Goal: Task Accomplishment & Management: Manage account settings

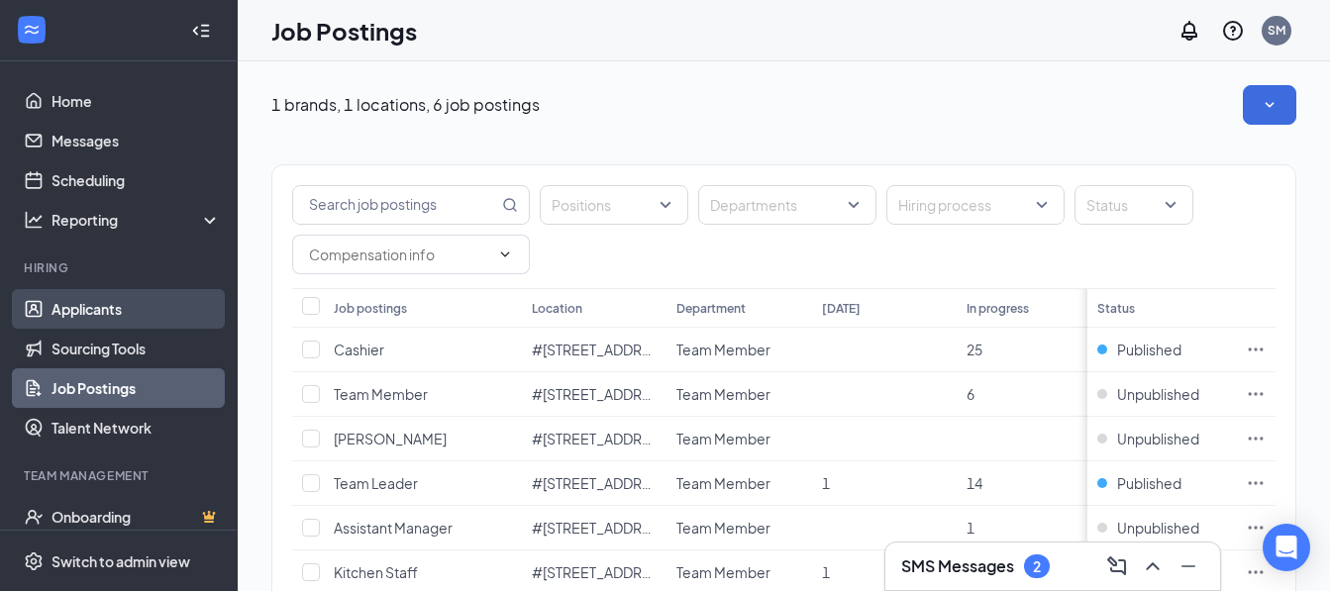
click at [79, 308] on link "Applicants" at bounding box center [136, 309] width 169 height 40
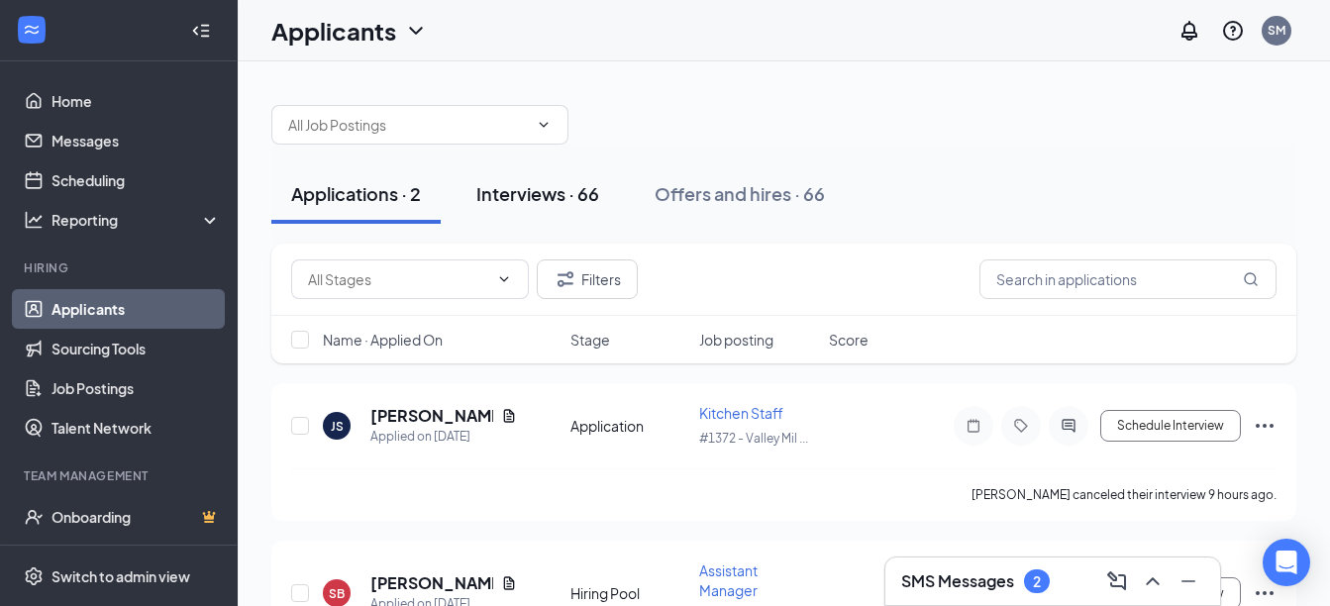
click at [548, 185] on div "Interviews · 66" at bounding box center [537, 193] width 123 height 25
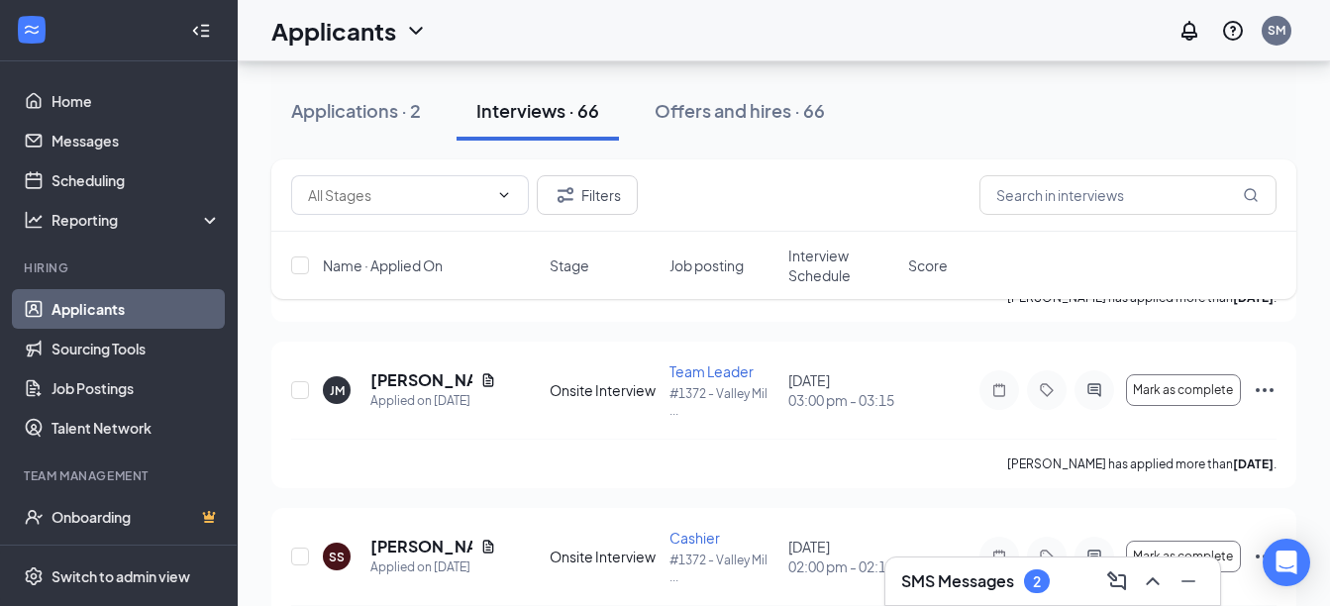
scroll to position [2278, 0]
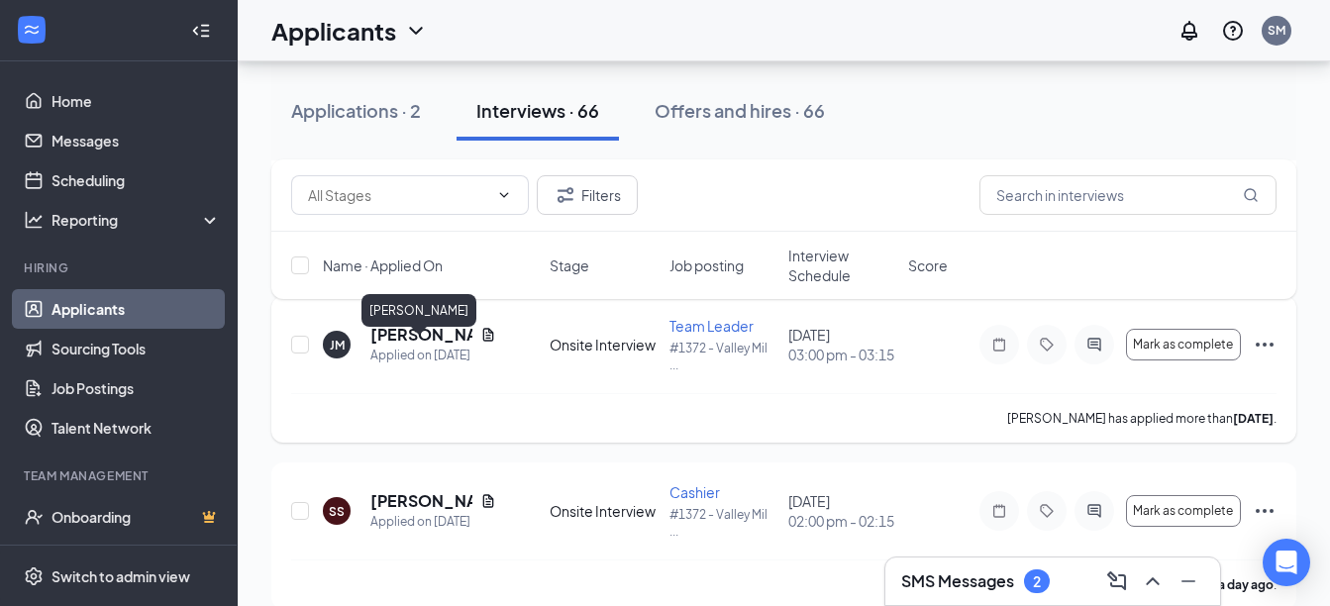
click at [381, 346] on h5 "[PERSON_NAME]" at bounding box center [421, 335] width 102 height 22
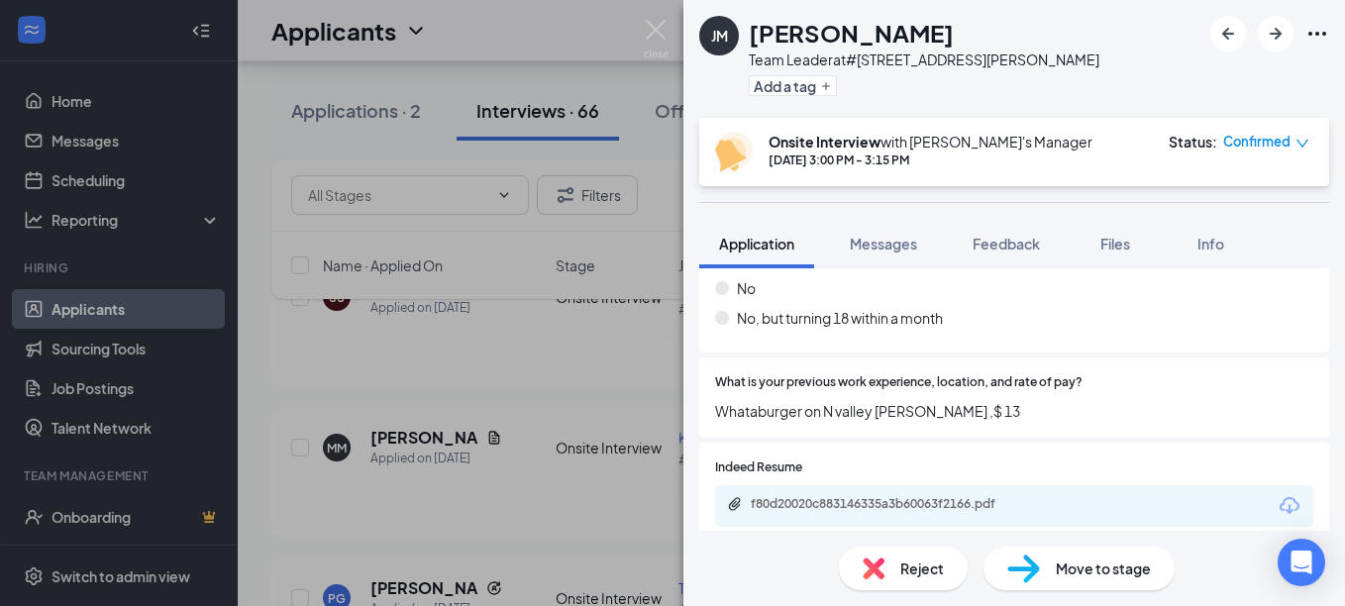
scroll to position [374, 0]
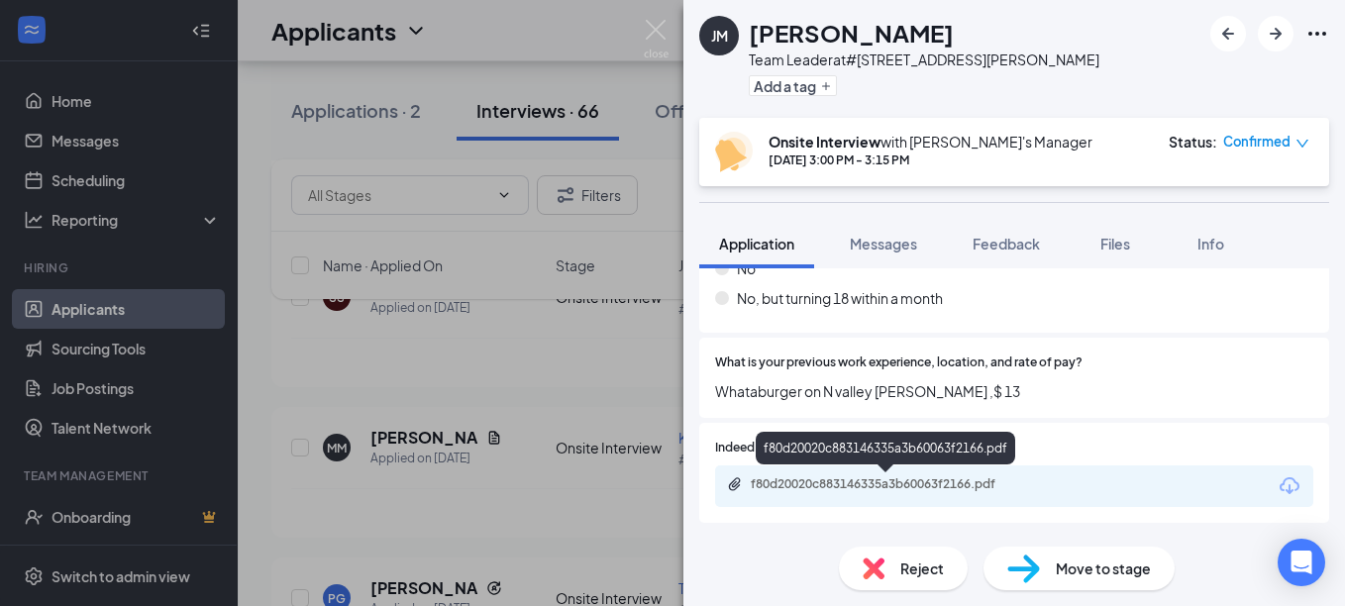
click at [860, 487] on div "f80d20020c883146335a3b60063f2166.pdf" at bounding box center [889, 484] width 277 height 16
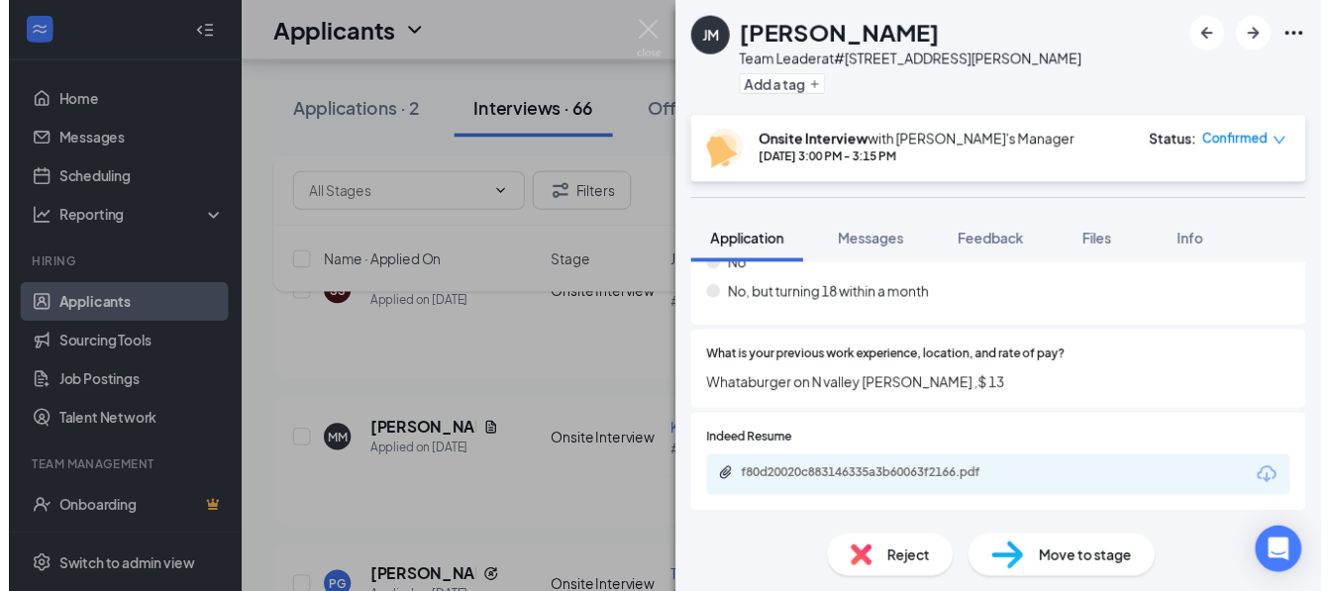
scroll to position [367, 0]
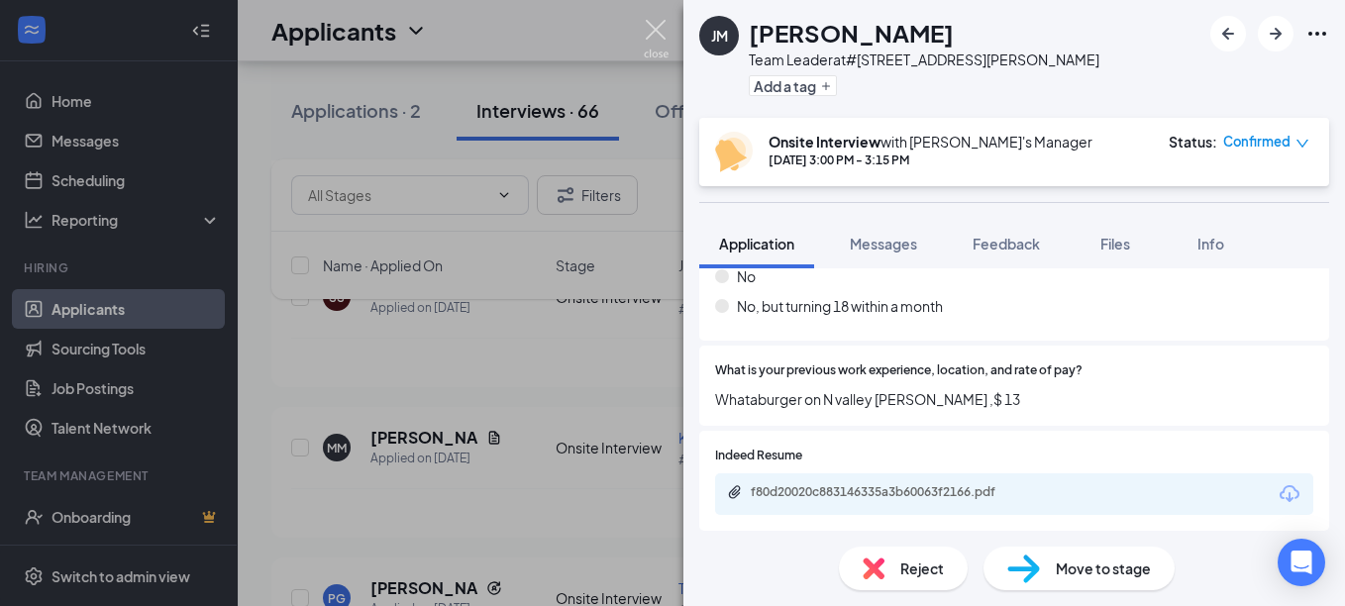
click at [655, 23] on img at bounding box center [656, 39] width 25 height 39
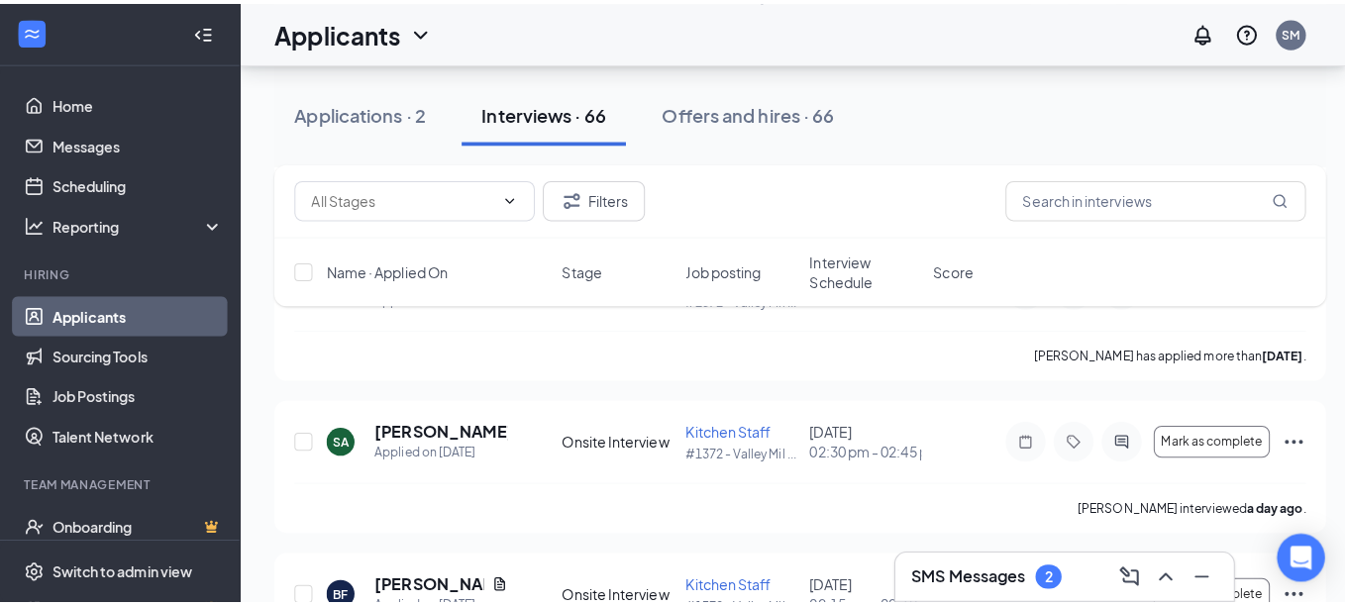
scroll to position [4553, 0]
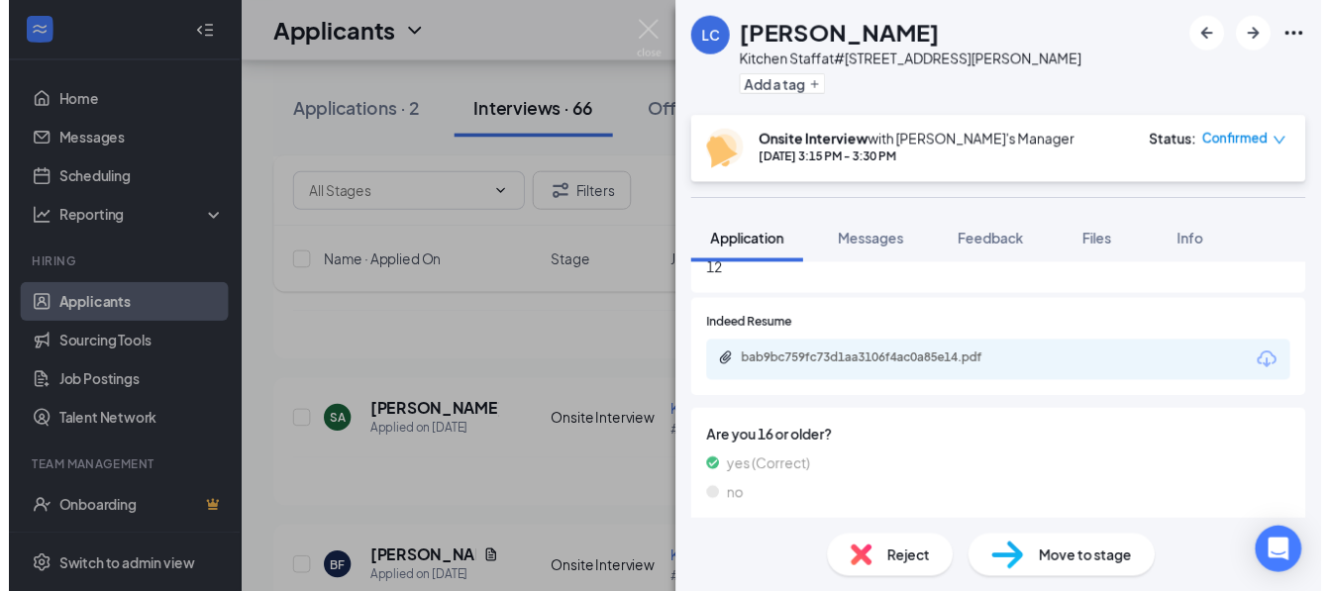
scroll to position [396, 0]
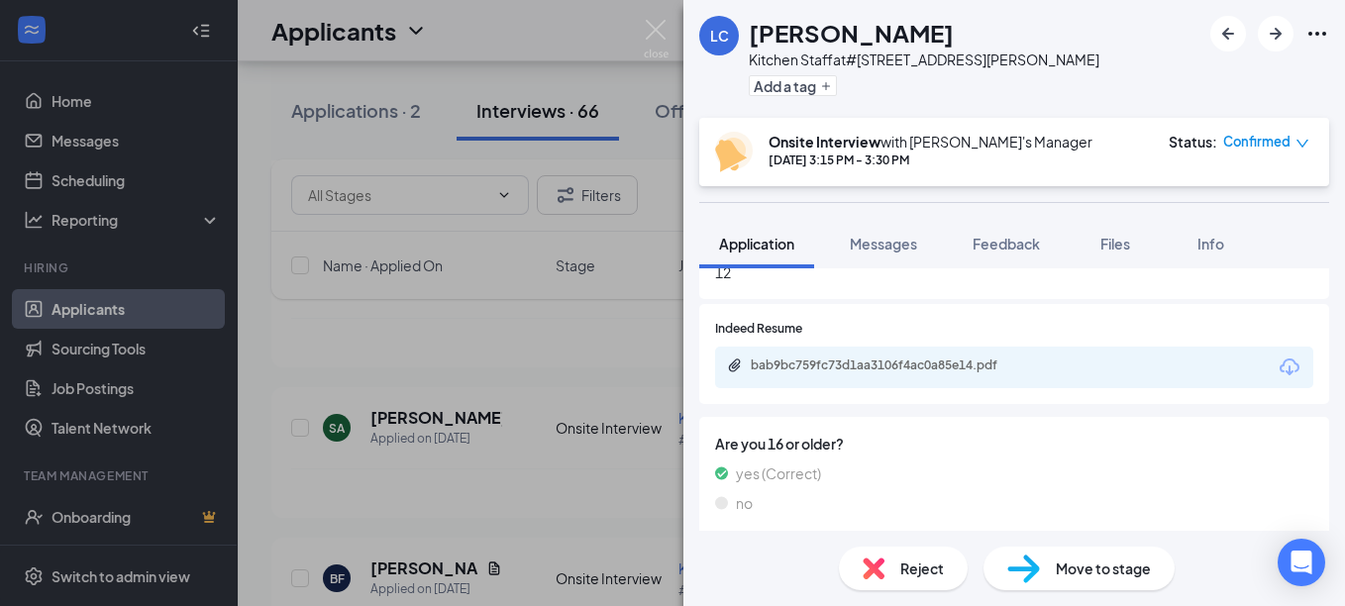
click at [828, 354] on div "bab9bc759fc73d1aa3106f4ac0a85e14.pdf" at bounding box center [1014, 368] width 598 height 42
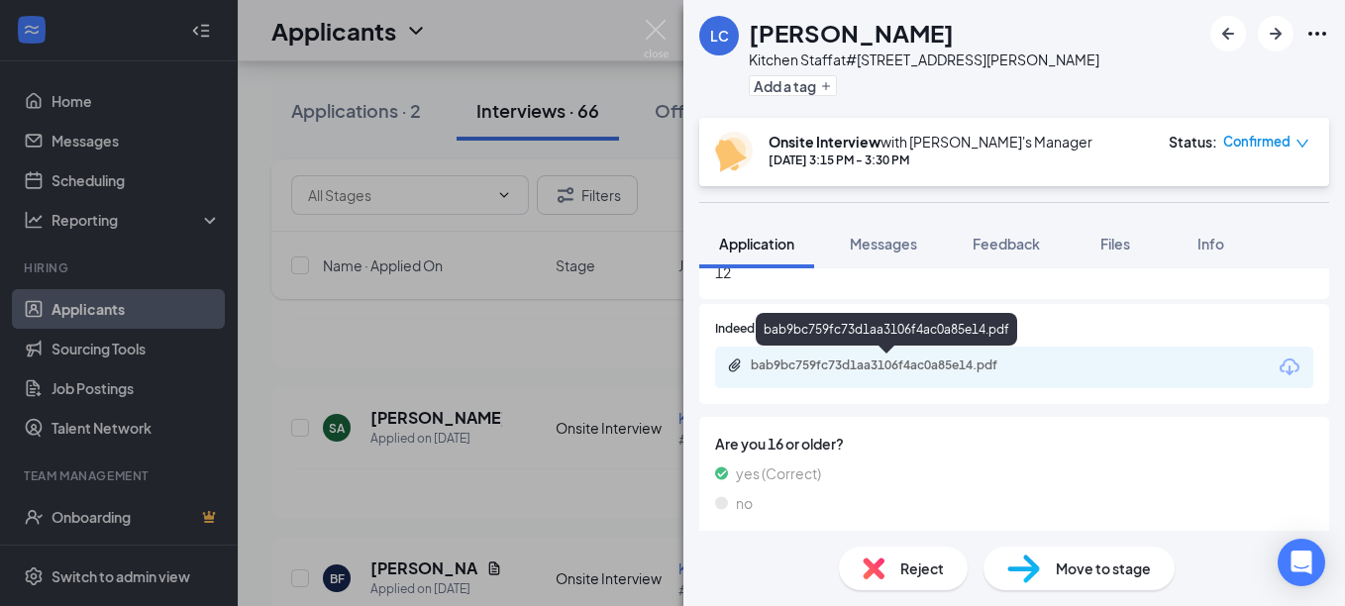
click at [832, 367] on div "bab9bc759fc73d1aa3106f4ac0a85e14.pdf" at bounding box center [889, 366] width 277 height 16
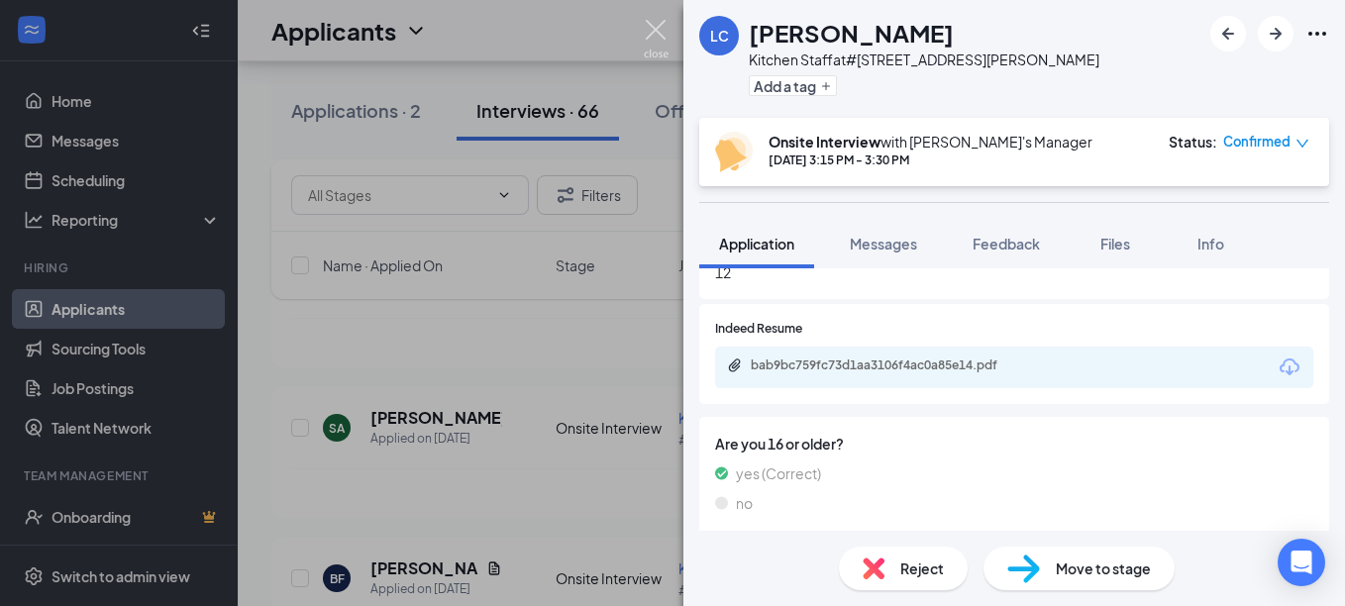
click at [654, 22] on img at bounding box center [656, 39] width 25 height 39
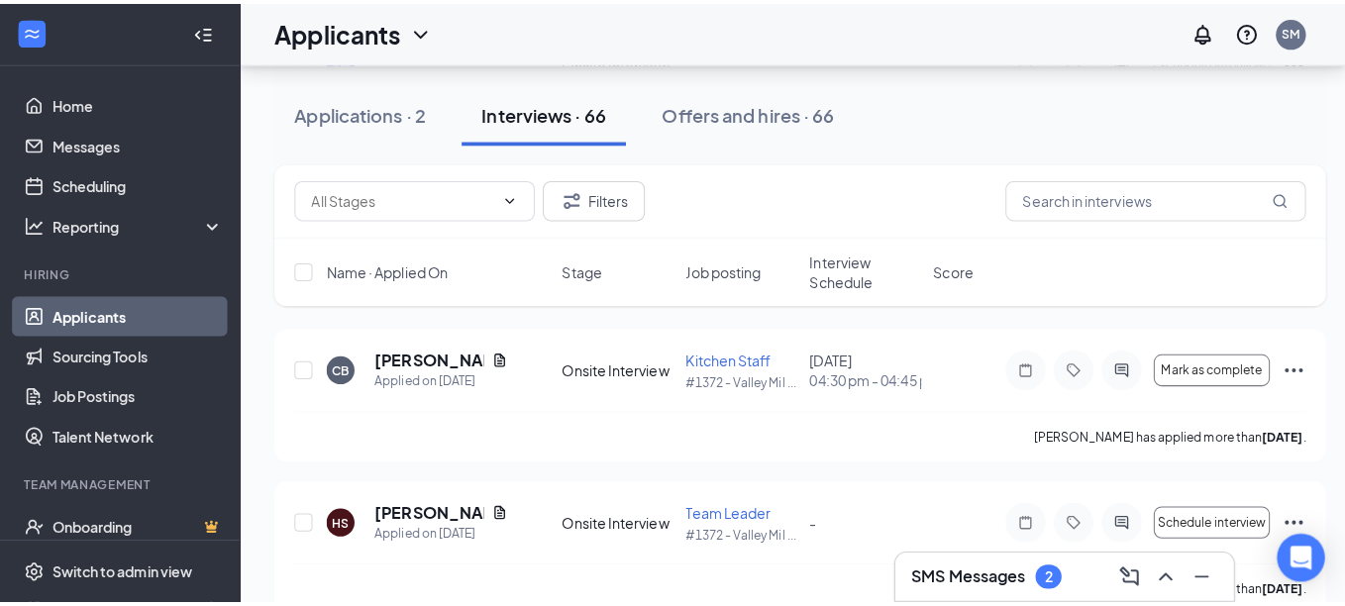
scroll to position [5246, 0]
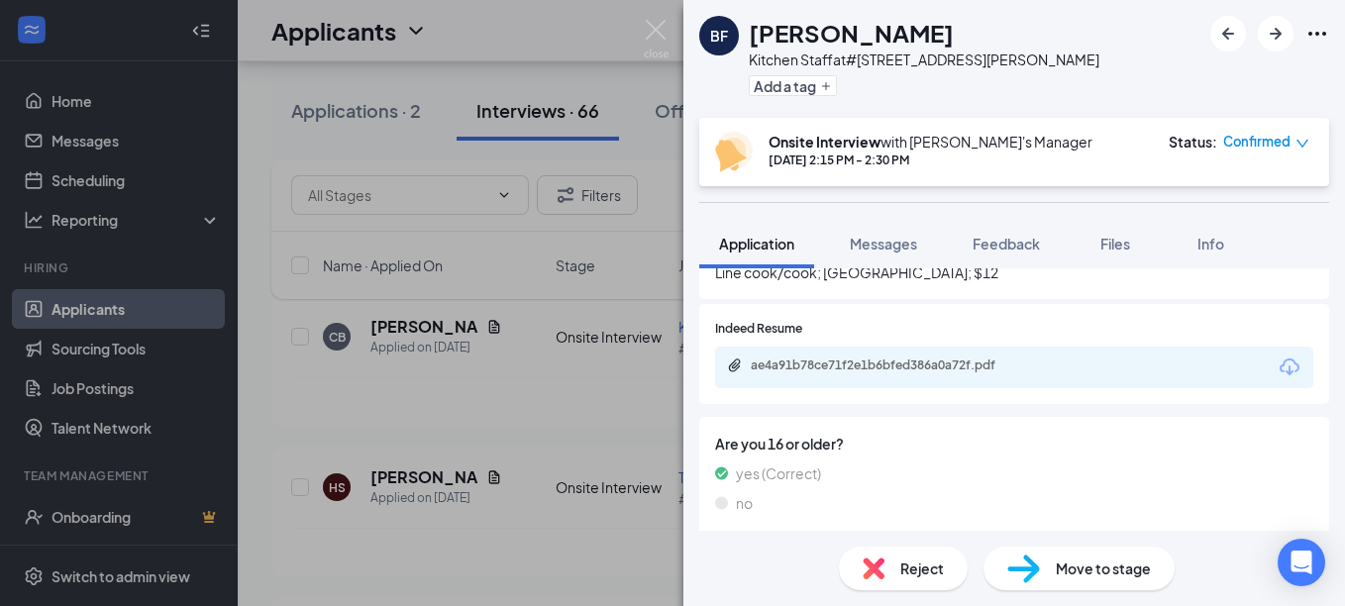
scroll to position [353, 0]
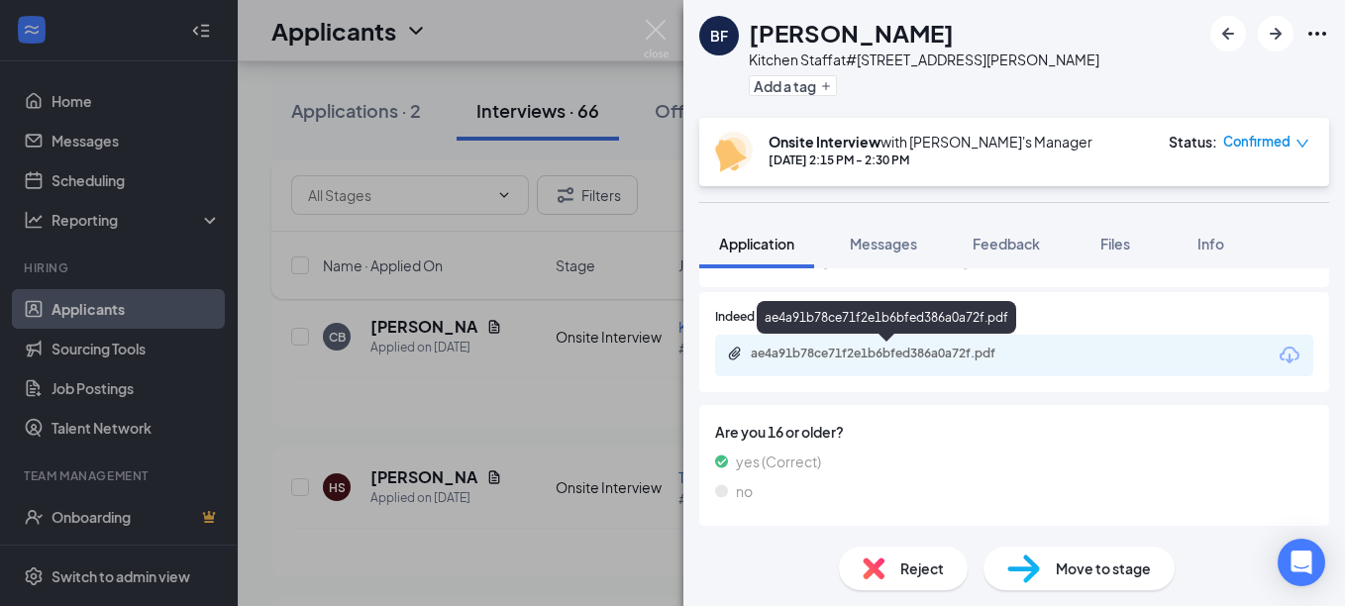
click at [853, 352] on div "ae4a91b78ce71f2e1b6bfed386a0a72f.pdf" at bounding box center [889, 354] width 277 height 16
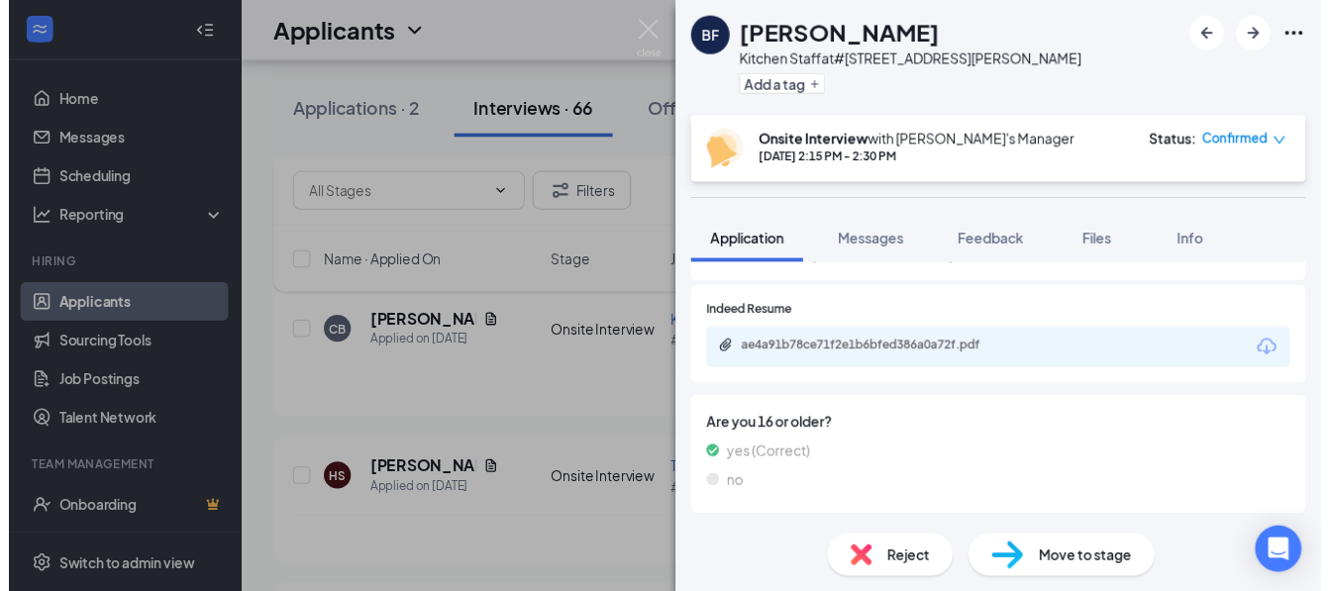
scroll to position [345, 0]
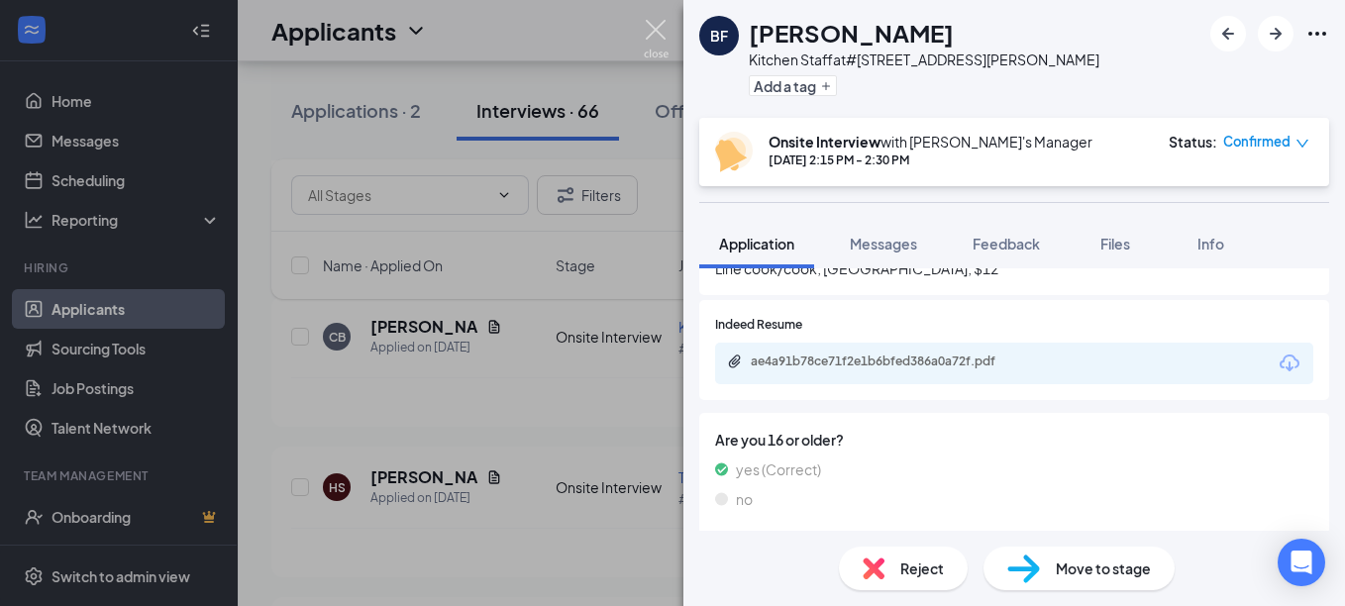
click at [647, 28] on img at bounding box center [656, 39] width 25 height 39
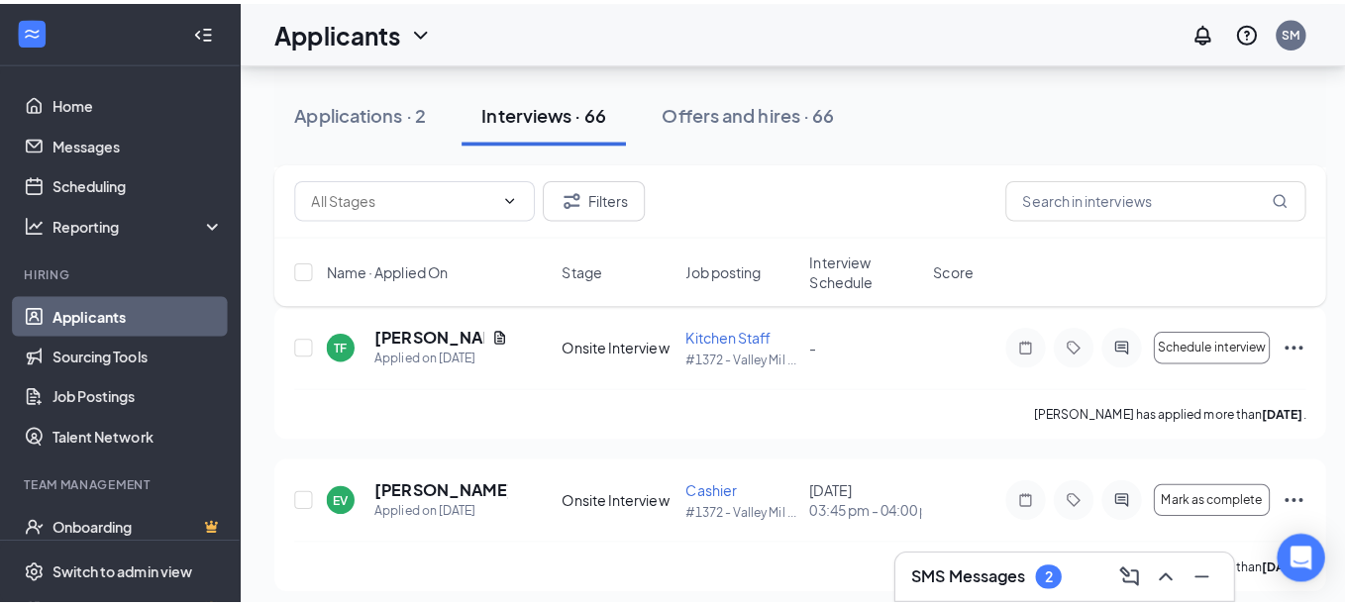
scroll to position [6633, 0]
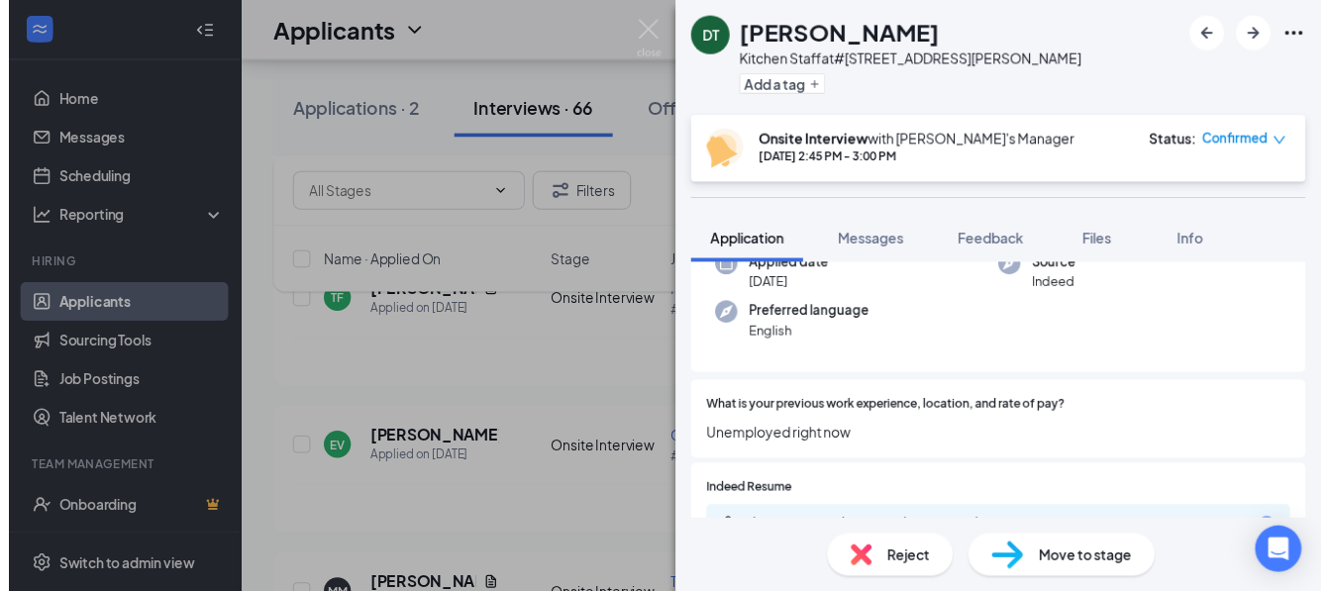
scroll to position [297, 0]
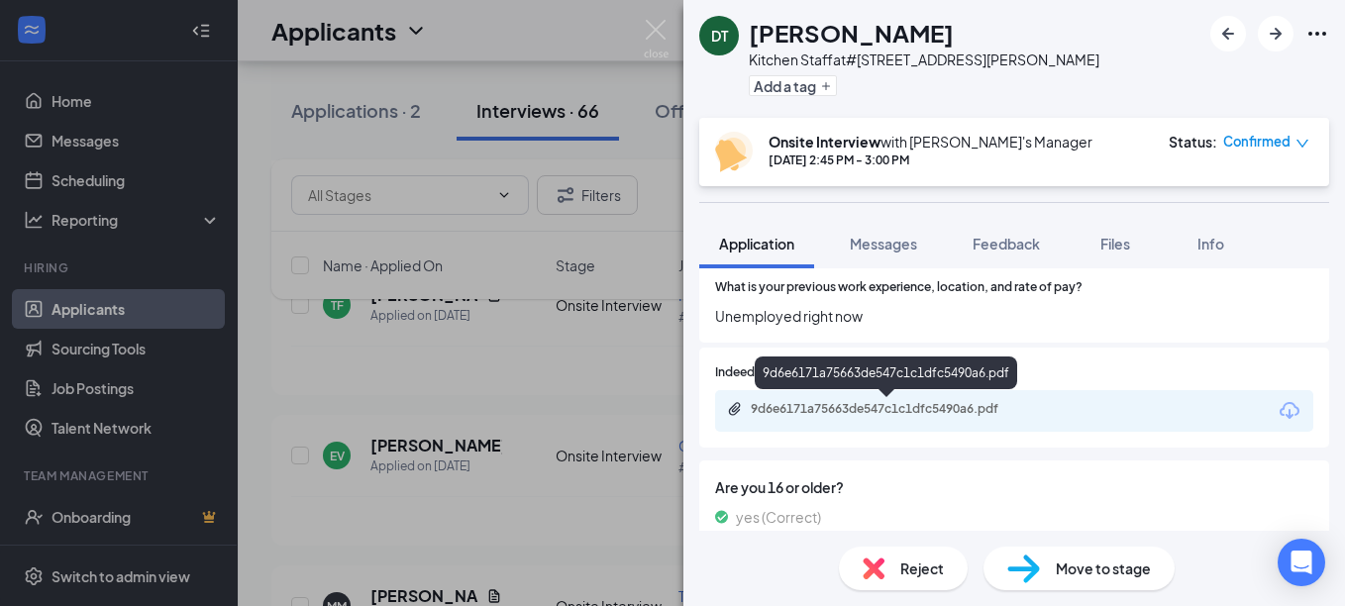
click at [855, 403] on div "9d6e6171a75663de547c1c1dfc5490a6.pdf" at bounding box center [889, 409] width 277 height 16
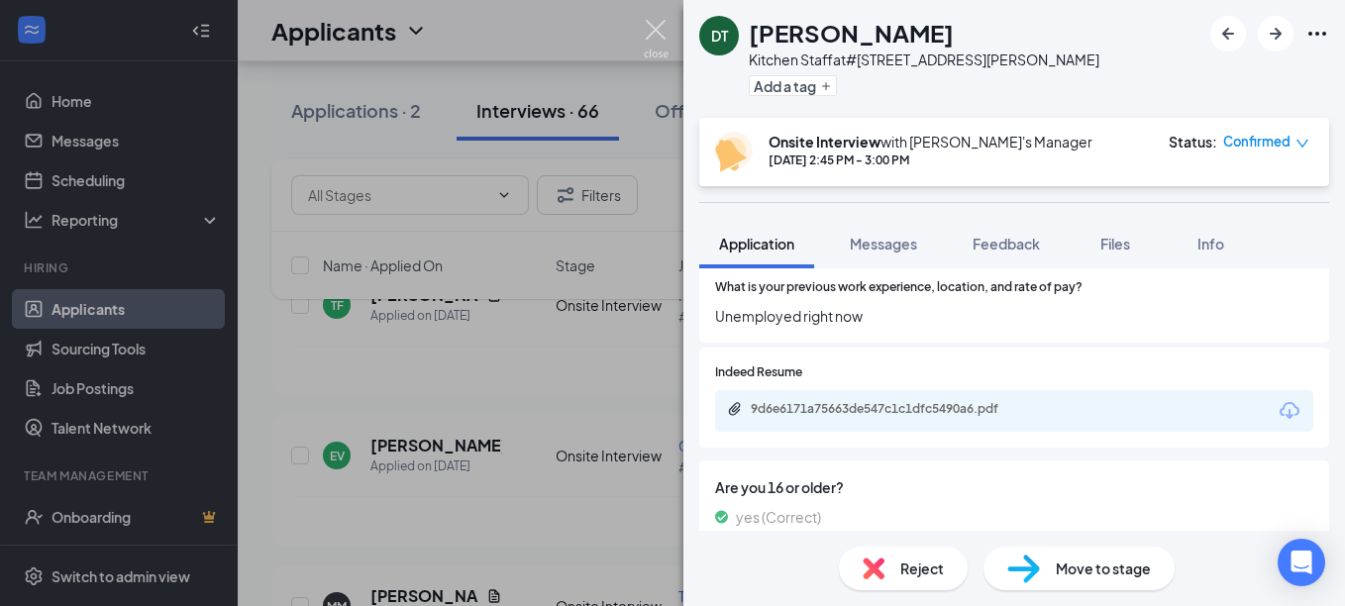
click at [651, 35] on img at bounding box center [656, 39] width 25 height 39
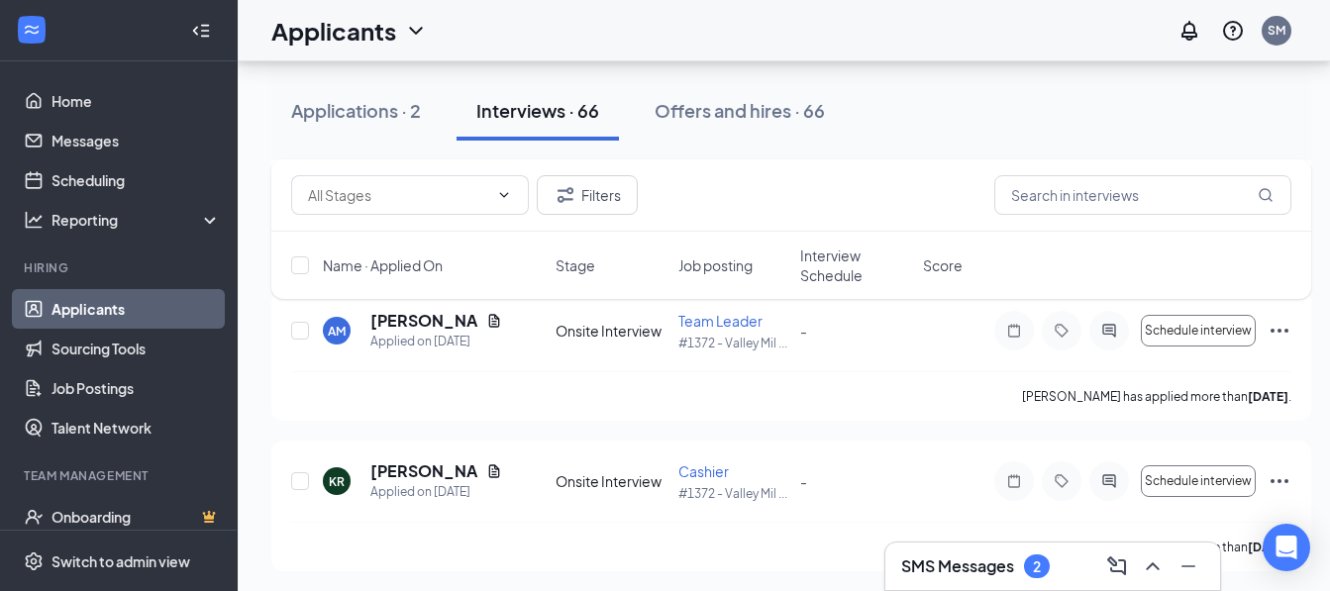
scroll to position [4949, 0]
